Goal: Task Accomplishment & Management: Complete application form

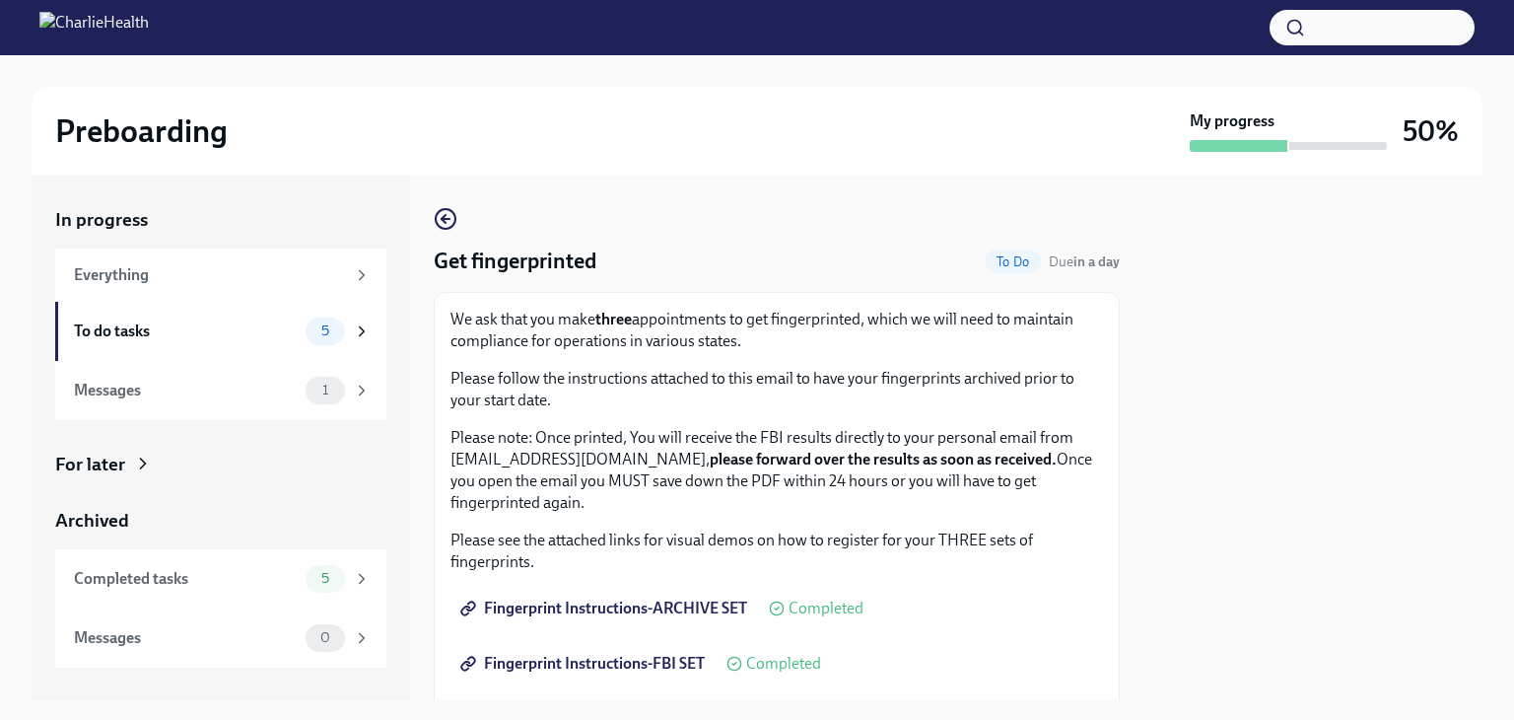
scroll to position [278, 0]
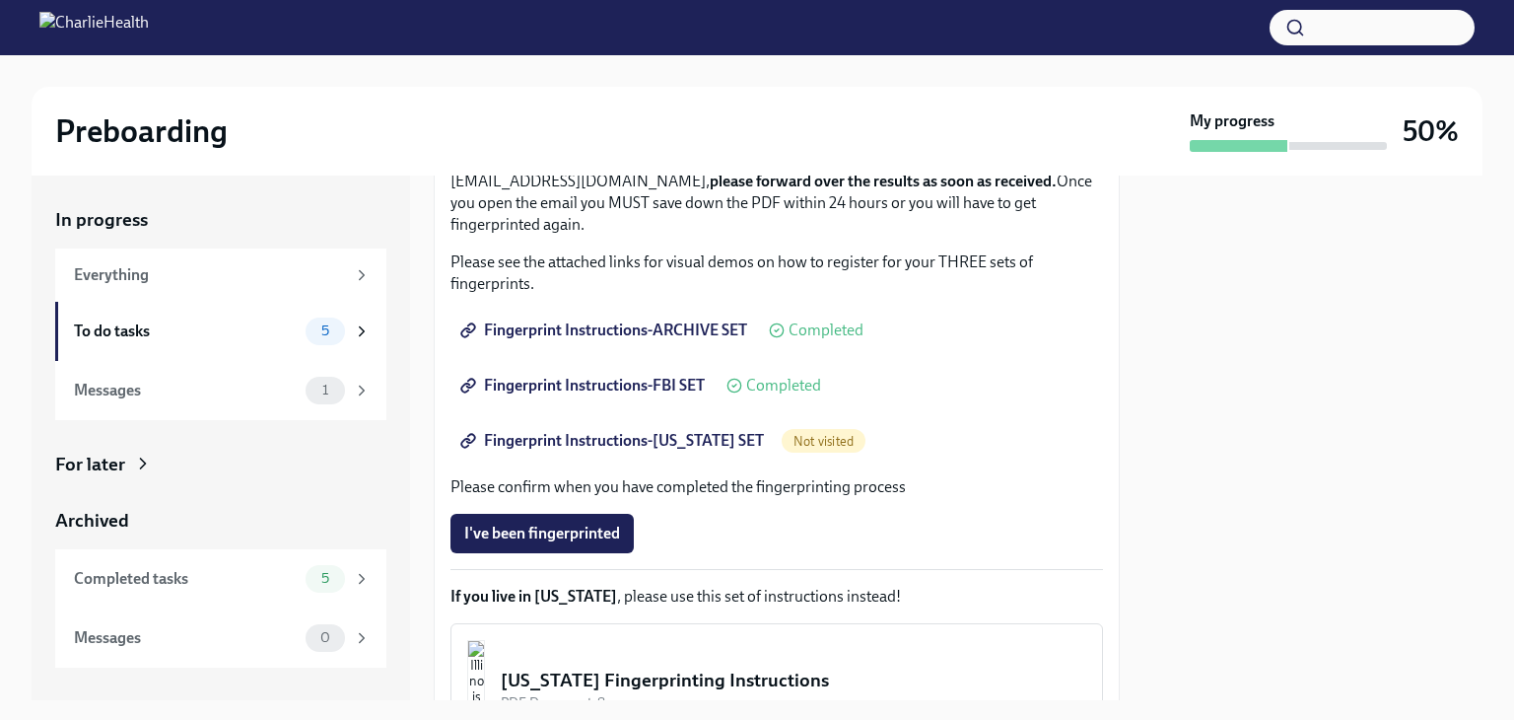
click at [613, 445] on span "Fingerprint Instructions-[US_STATE] SET" at bounding box center [614, 441] width 300 height 20
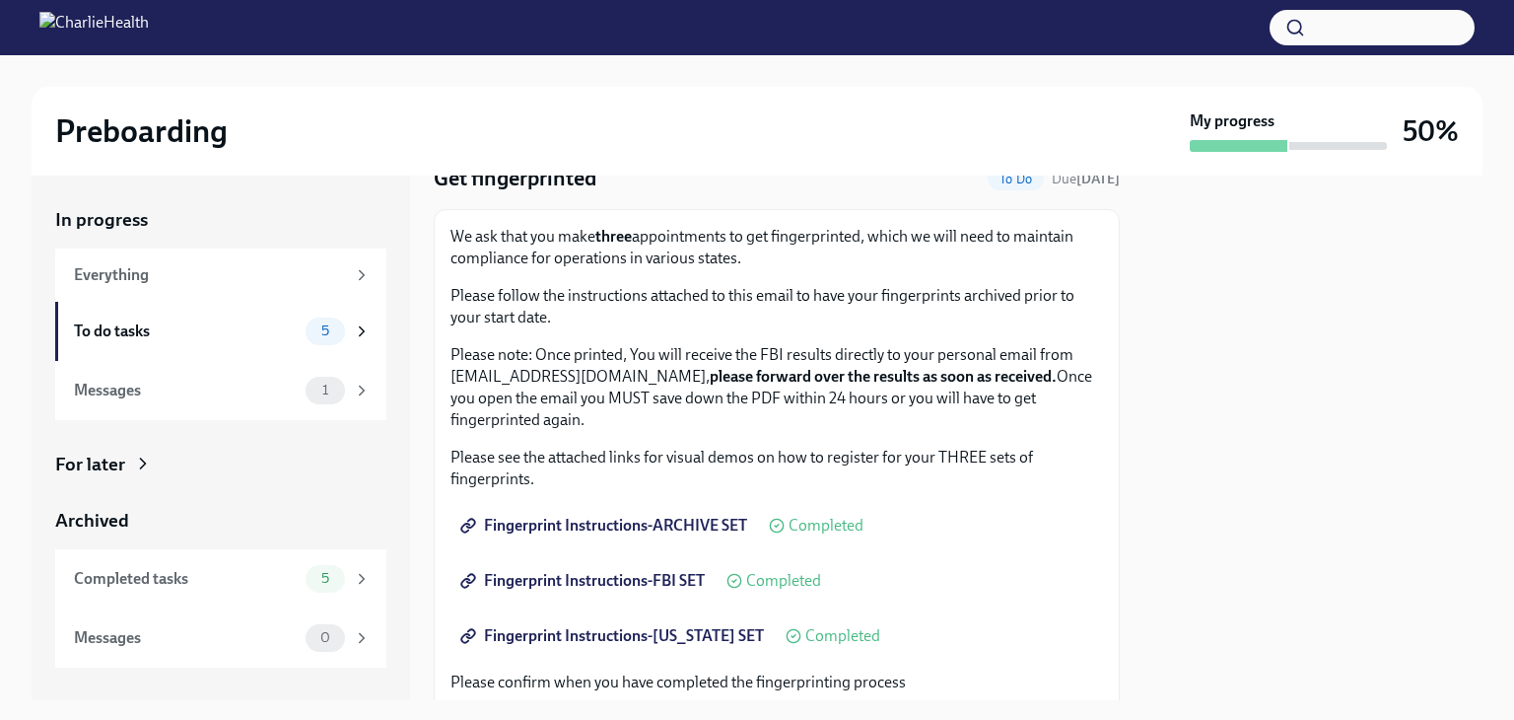
scroll to position [197, 0]
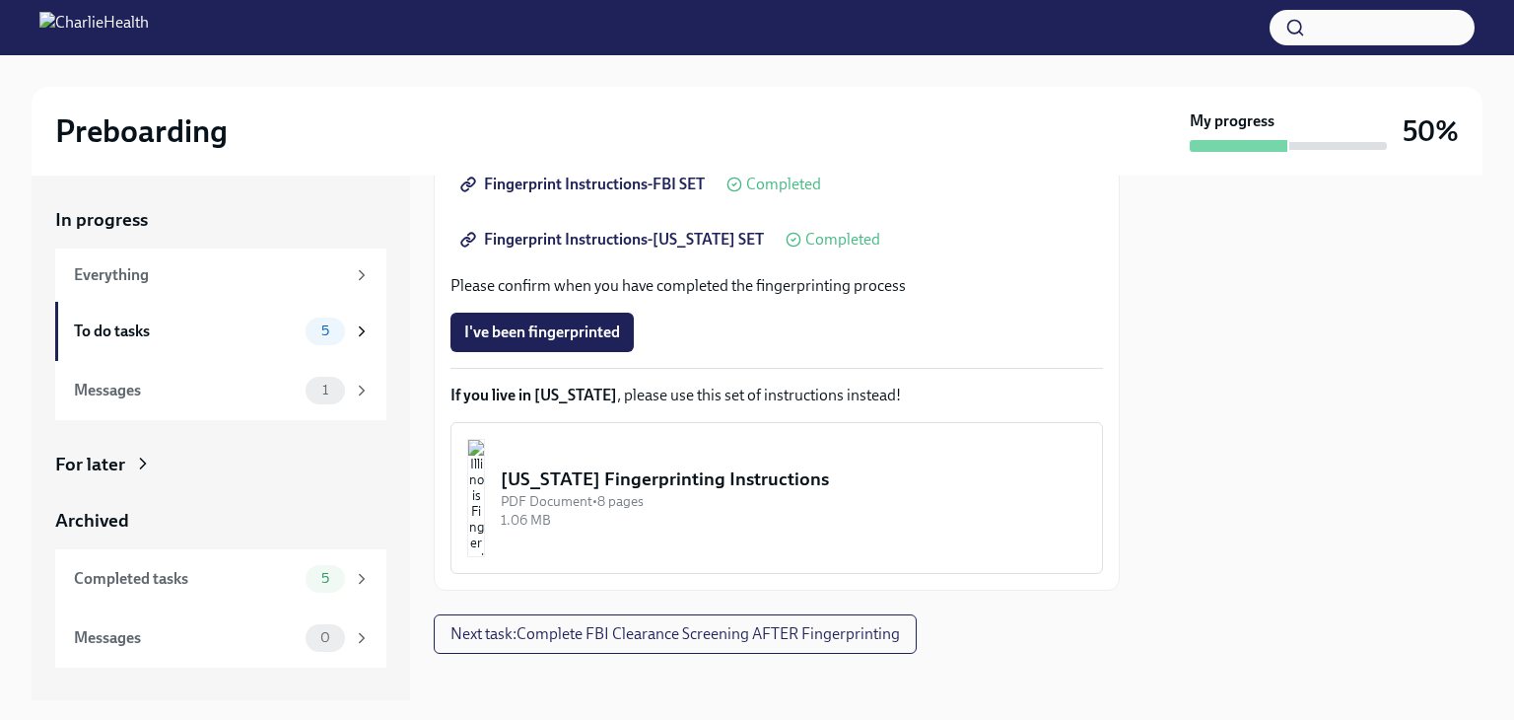
scroll to position [495, 0]
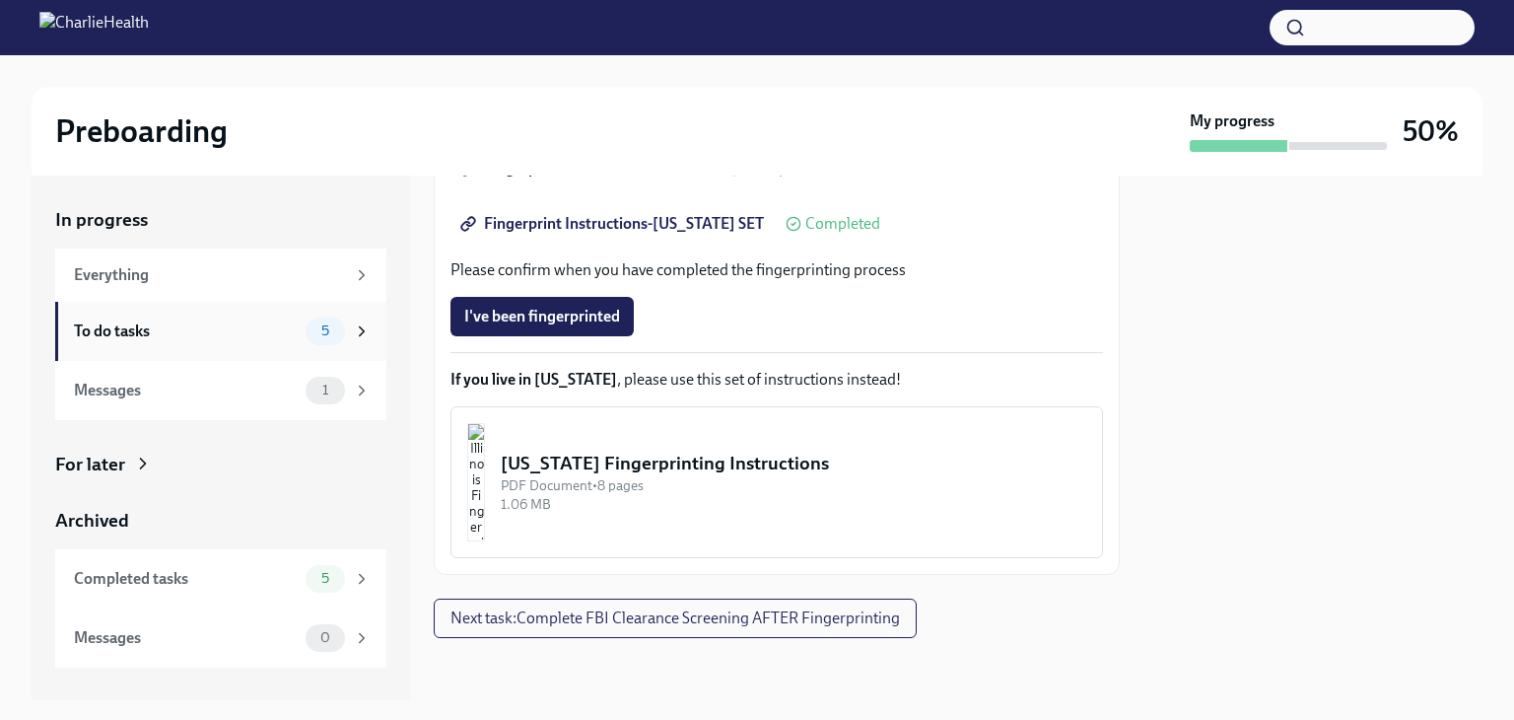
click at [181, 330] on div "To do tasks" at bounding box center [186, 331] width 224 height 22
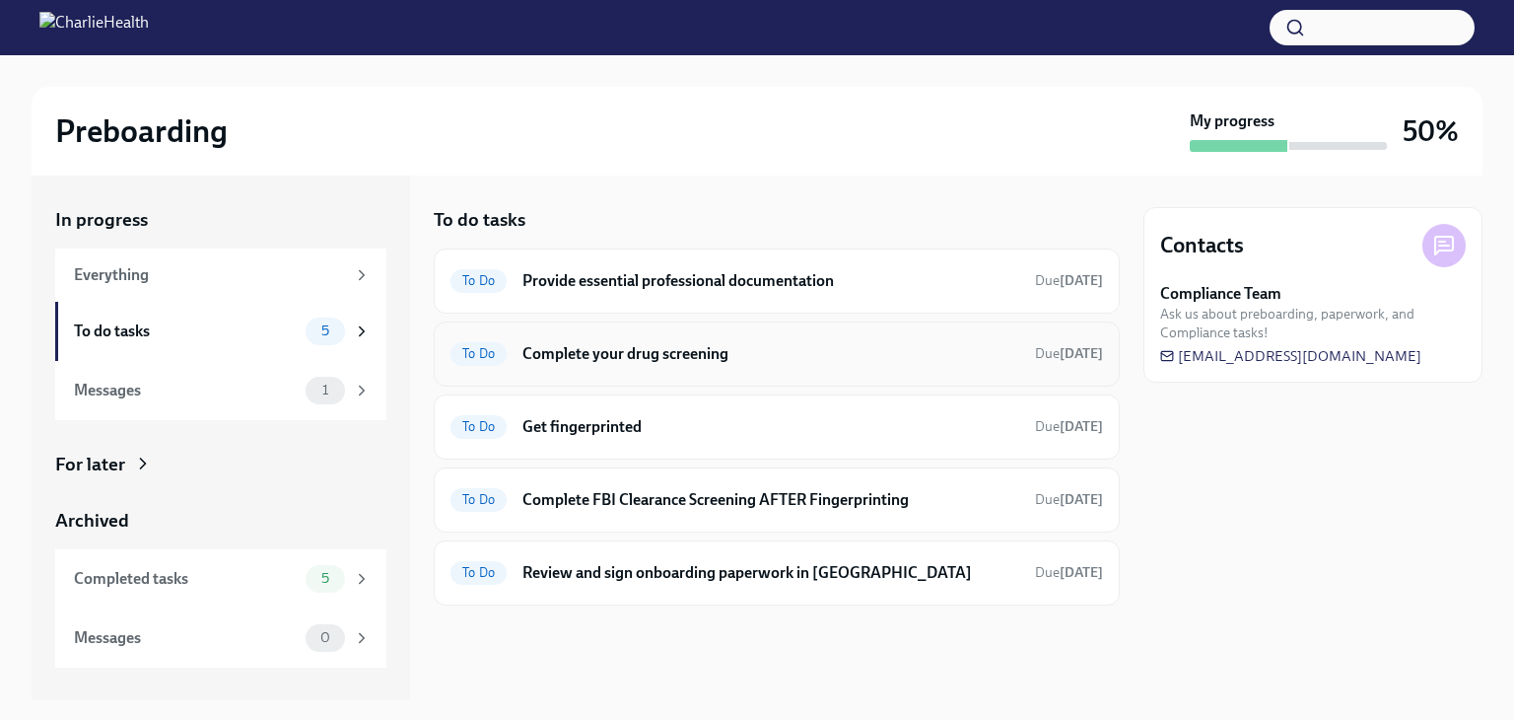
click at [678, 361] on h6 "Complete your drug screening" at bounding box center [770, 354] width 497 height 22
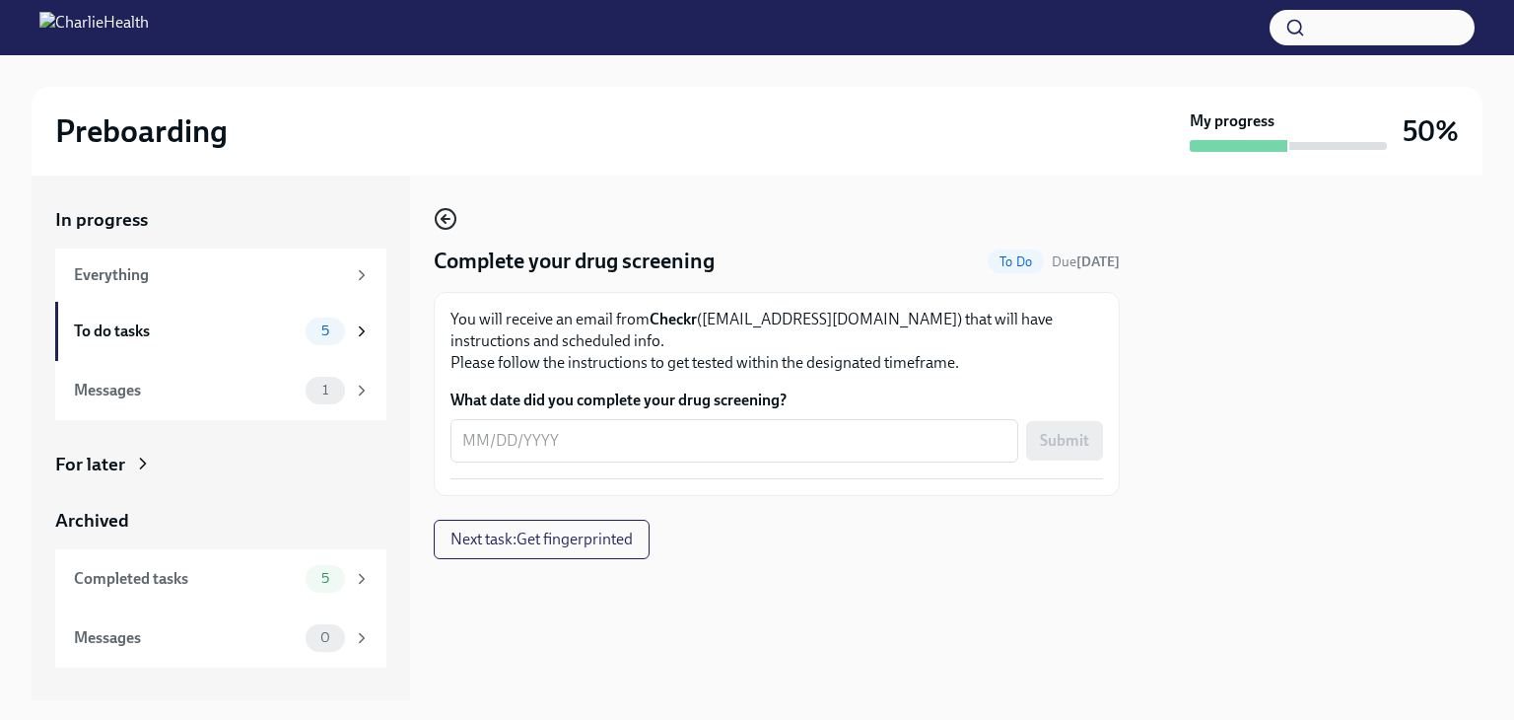
click at [450, 222] on icon "button" at bounding box center [446, 219] width 24 height 24
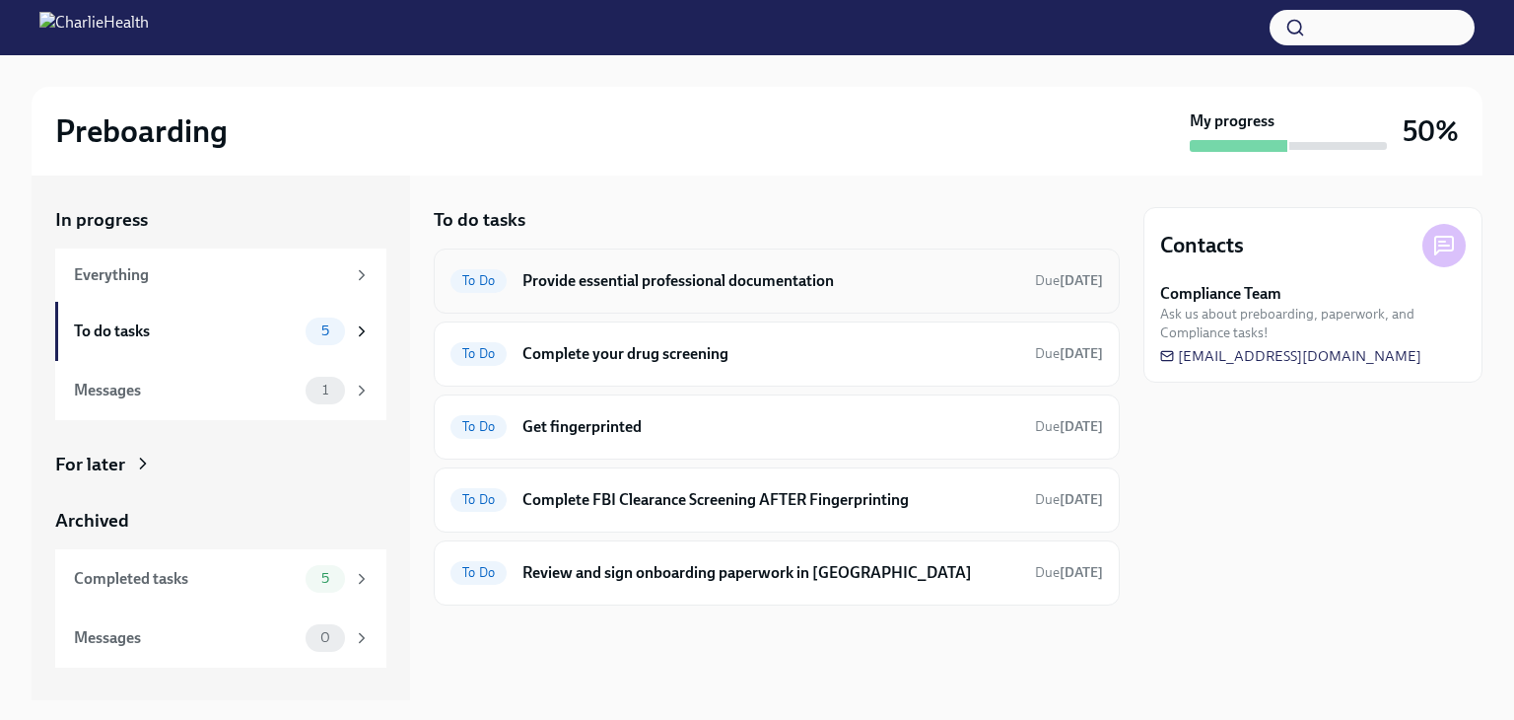
click at [722, 289] on h6 "Provide essential professional documentation" at bounding box center [770, 281] width 497 height 22
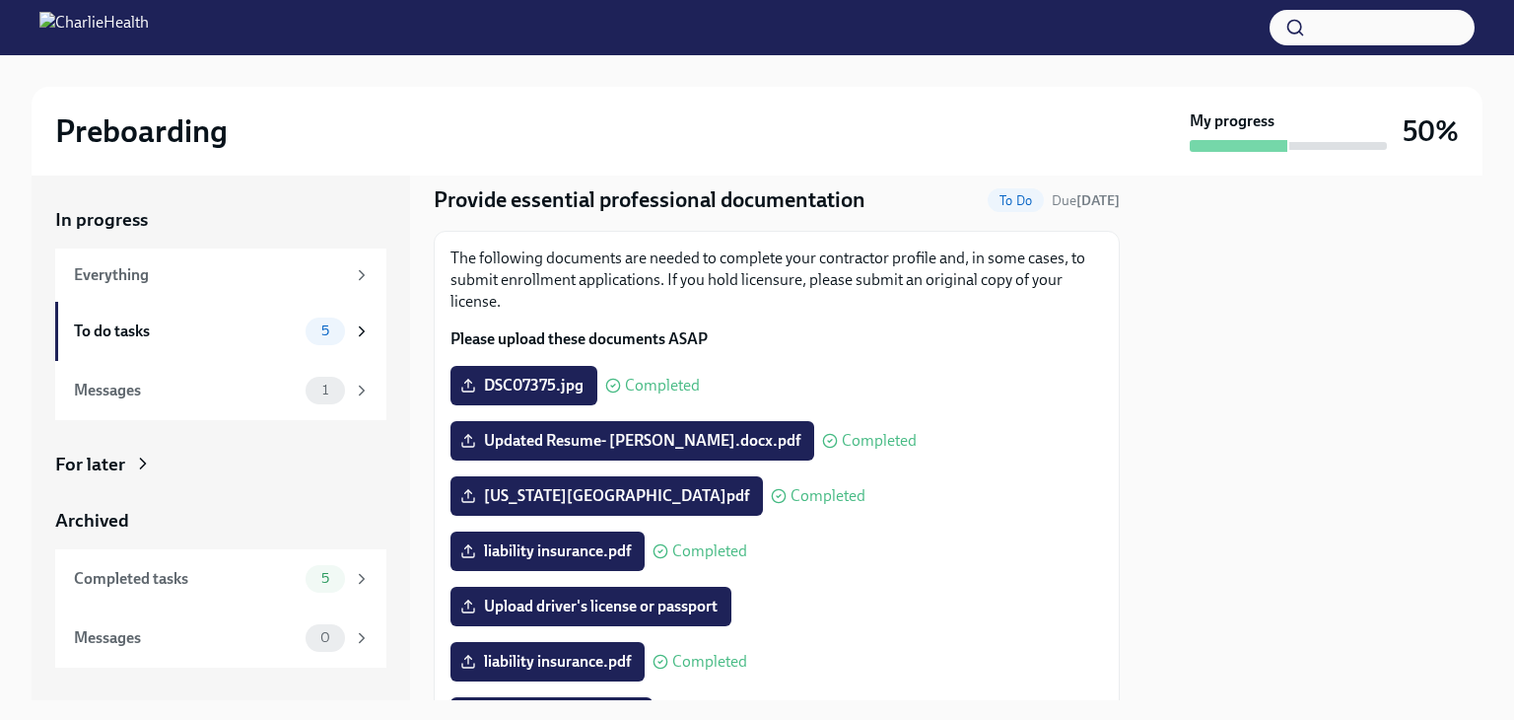
scroll to position [55, 0]
